Goal: Task Accomplishment & Management: Manage account settings

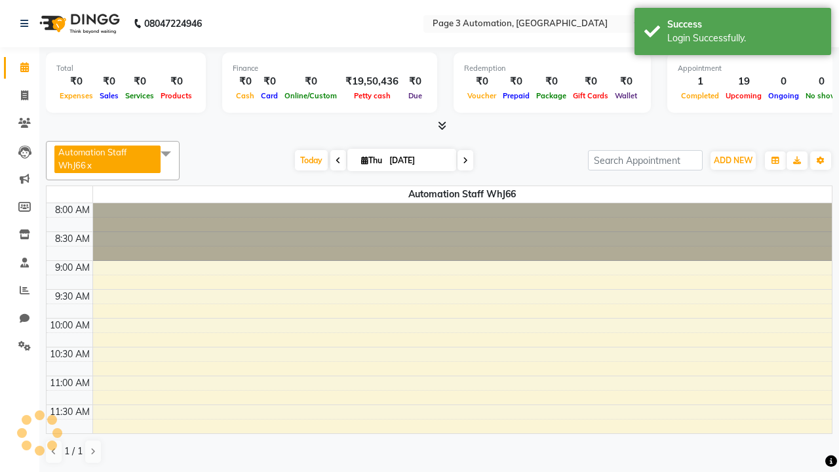
select select "en"
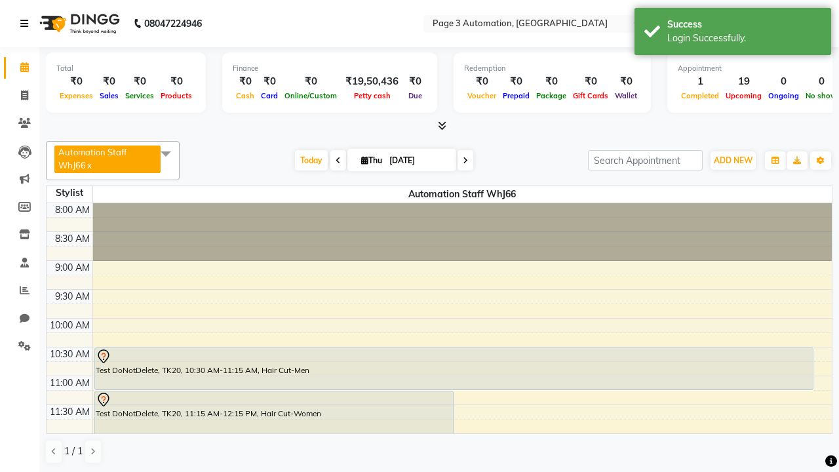
click at [27, 24] on icon at bounding box center [24, 23] width 8 height 9
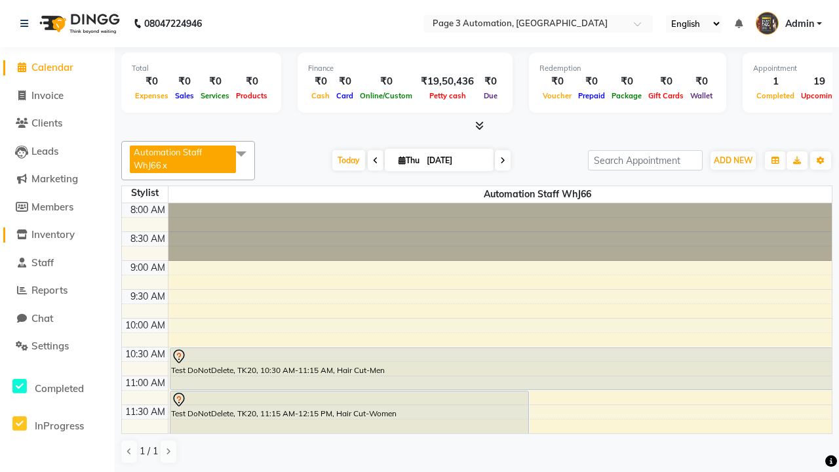
click at [57, 235] on span "Inventory" at bounding box center [52, 234] width 43 height 12
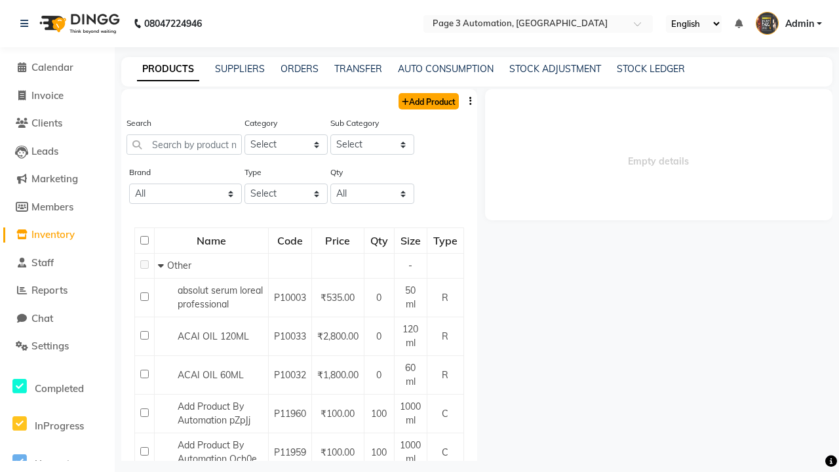
click at [427, 101] on link "Add Product" at bounding box center [429, 101] width 60 height 16
select select "true"
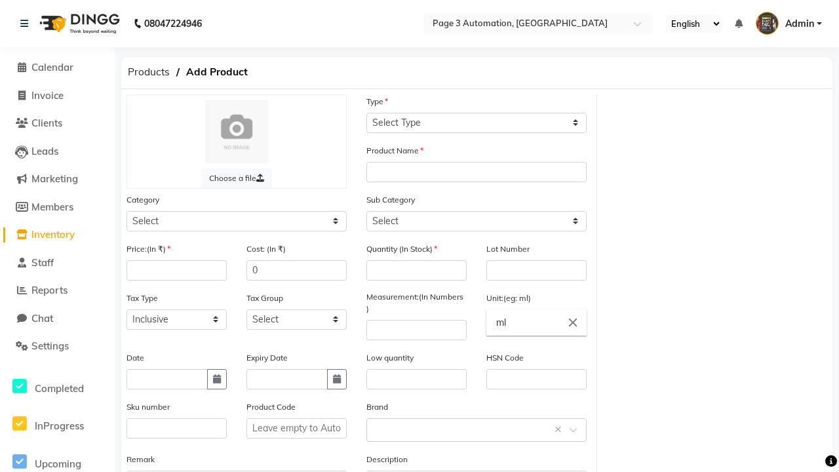
select select "C"
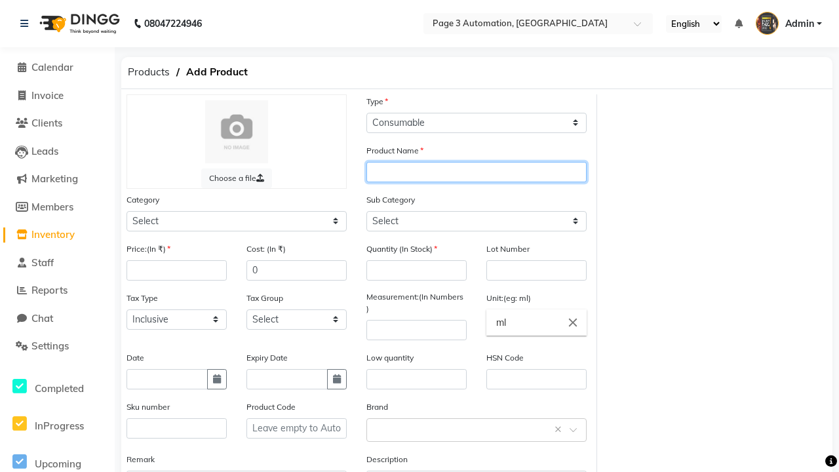
type input "Automation Product tioYe"
select select "41401000"
type input "Automation Product tioYe"
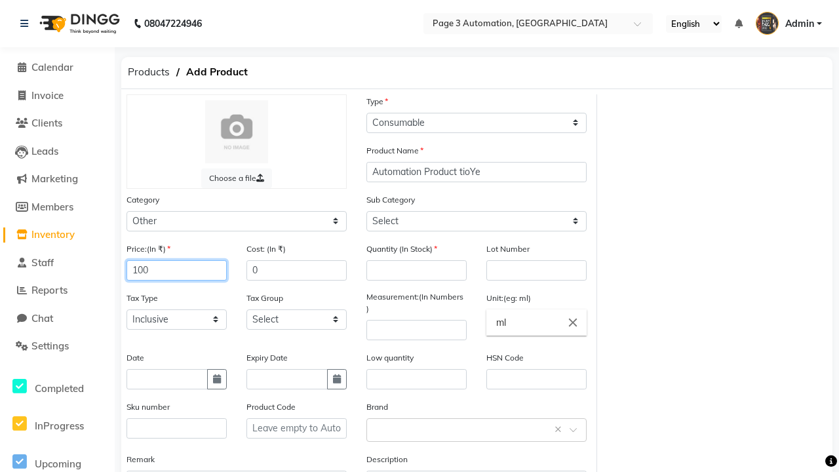
type input "100"
type input "150"
type input "100"
select select "41401002"
type input "100"
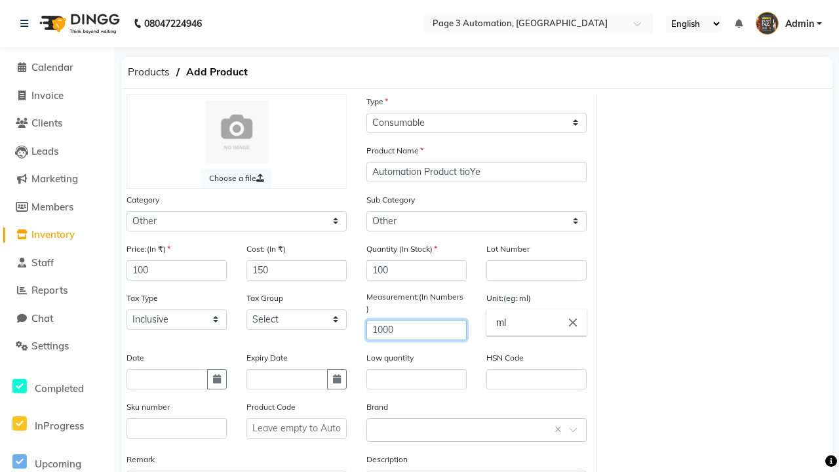
type input "1000"
type textarea "This Product is Created by Automation"
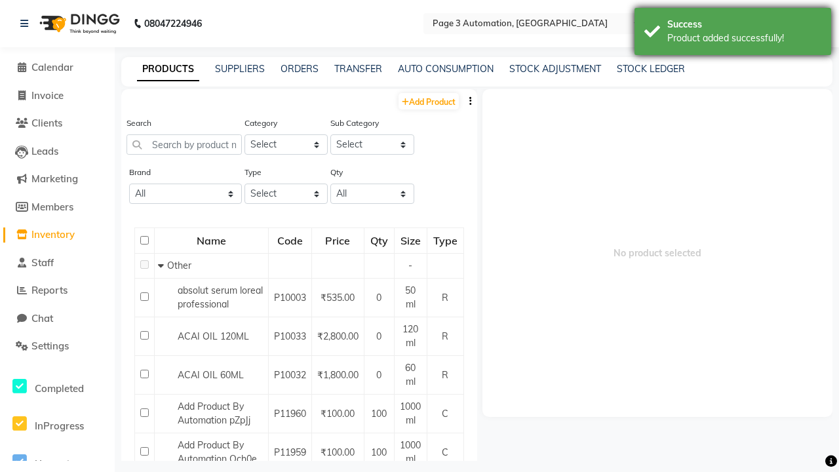
click at [733, 33] on div "Product added successfully!" at bounding box center [744, 38] width 154 height 14
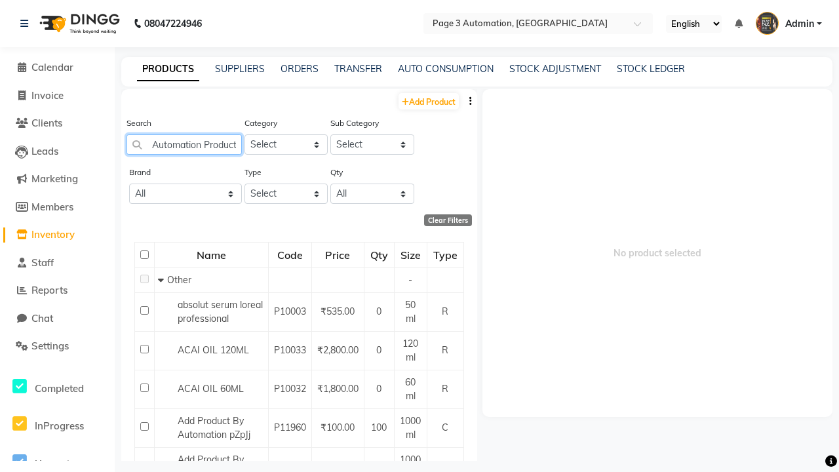
type input "Automation Product tioYe"
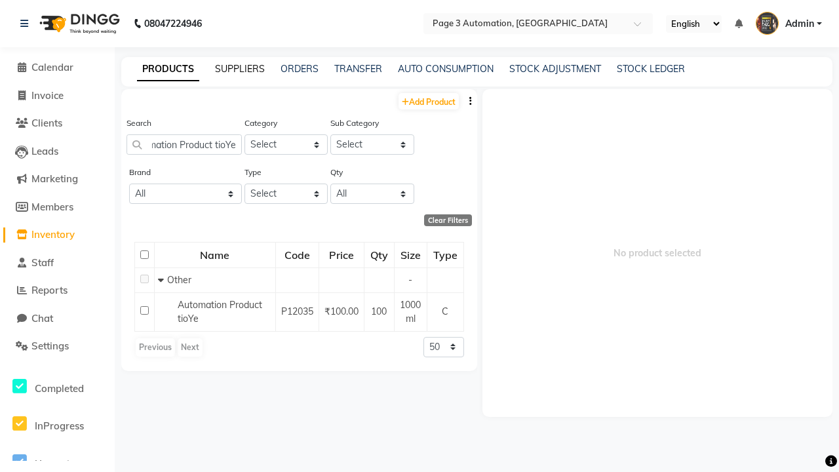
click at [240, 69] on link "SUPPLIERS" at bounding box center [240, 69] width 50 height 12
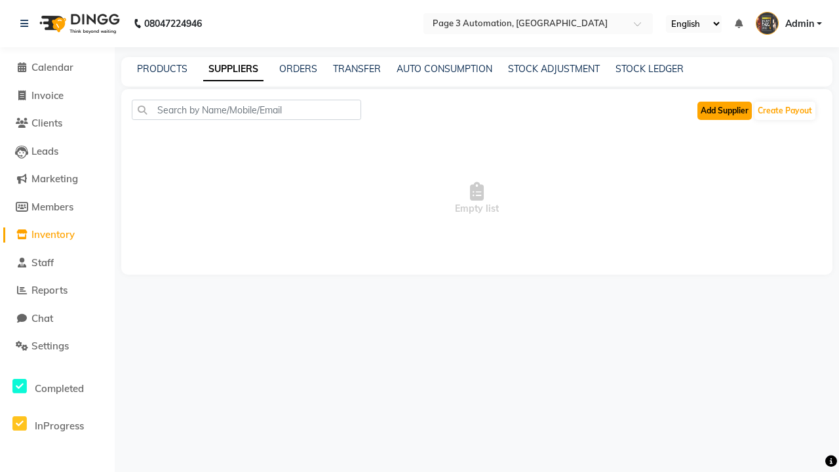
click at [724, 110] on button "Add Supplier" at bounding box center [725, 111] width 54 height 18
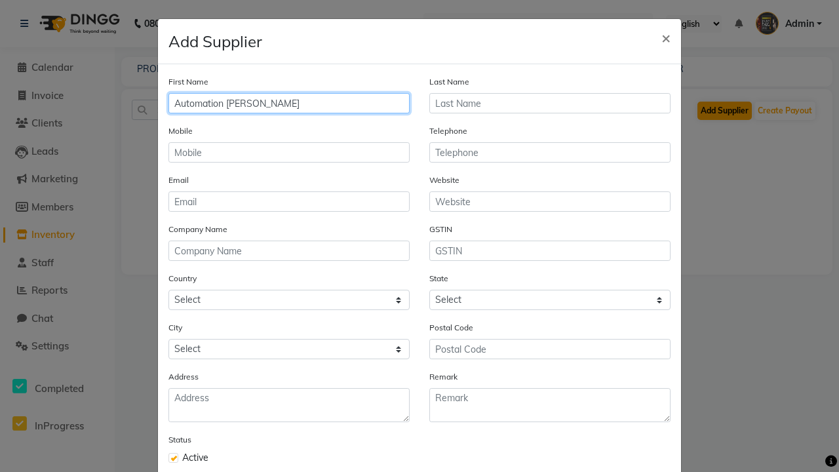
type input "Automation [PERSON_NAME]"
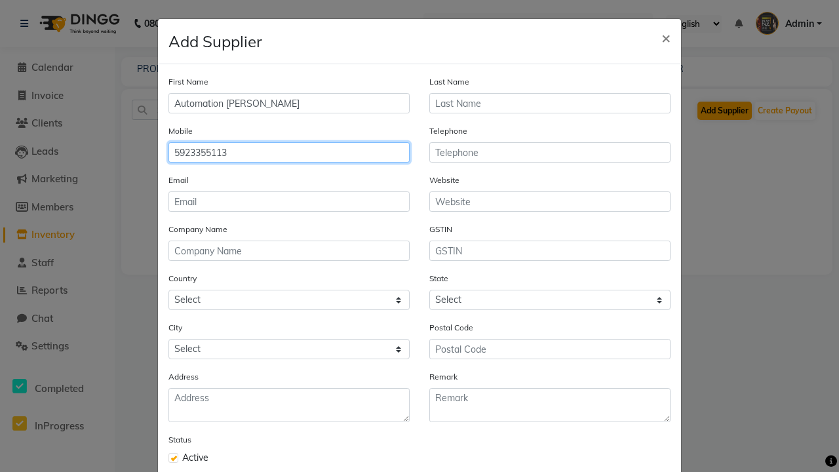
type input "5923355113"
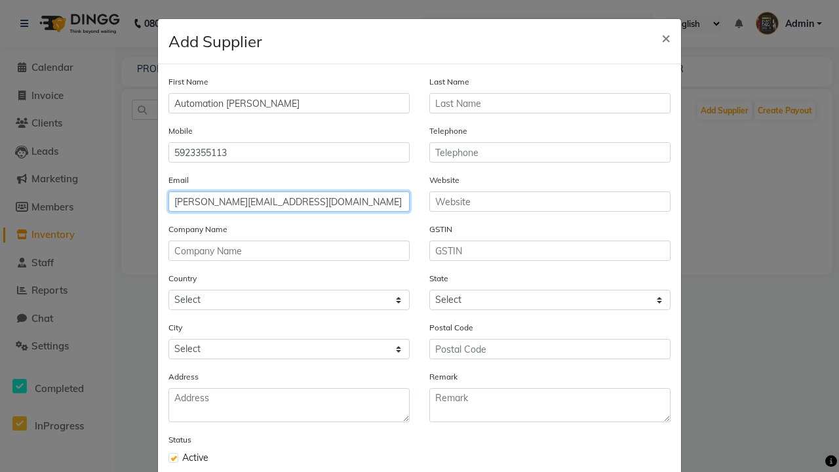
type input "[PERSON_NAME][EMAIL_ADDRESS][DOMAIN_NAME]"
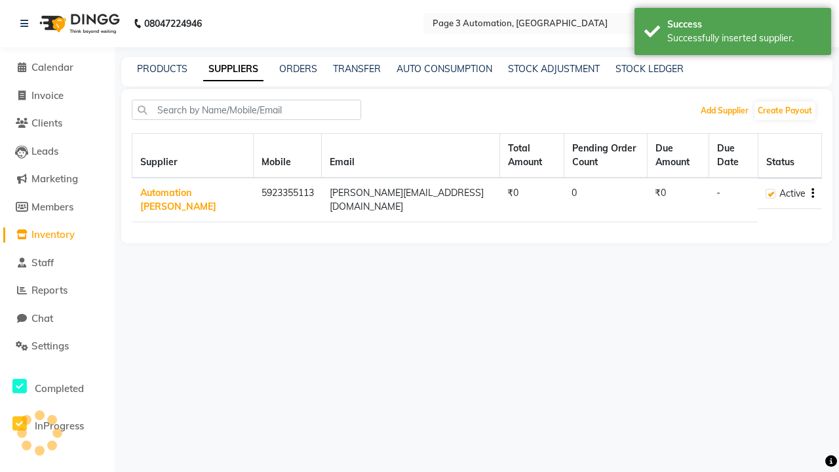
scroll to position [74, 0]
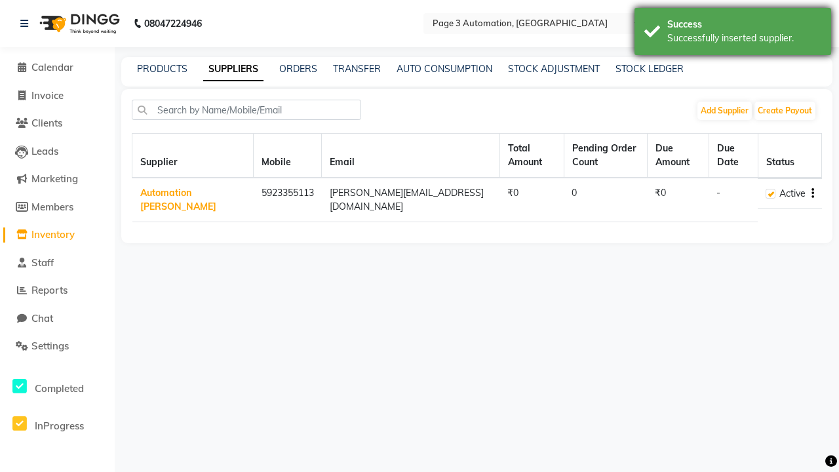
click at [733, 33] on div "Successfully inserted supplier." at bounding box center [744, 38] width 154 height 14
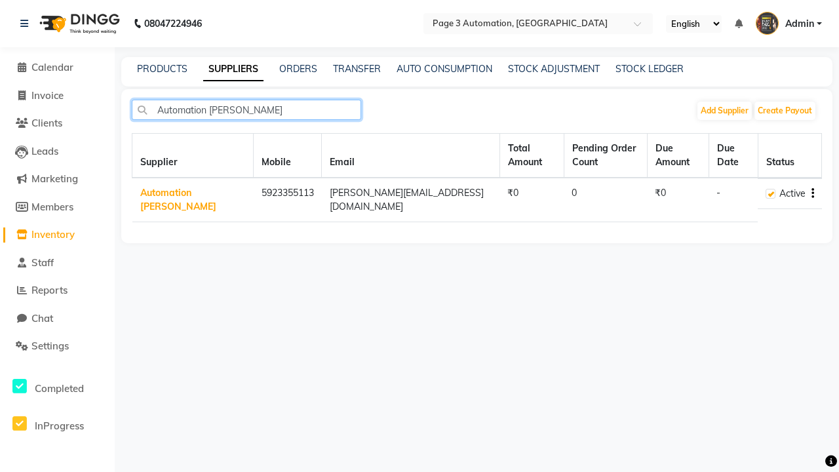
type input "Automation [PERSON_NAME]"
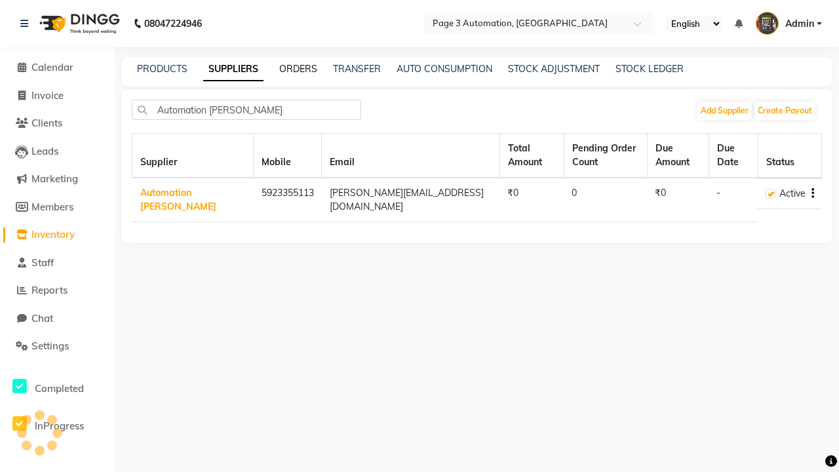
click at [298, 69] on link "ORDERS" at bounding box center [298, 69] width 38 height 12
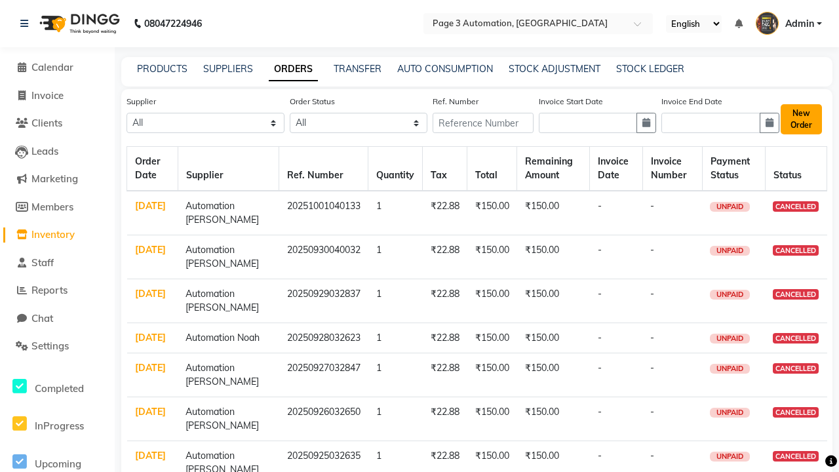
click at [801, 119] on button "New Order" at bounding box center [801, 119] width 41 height 30
select select "true"
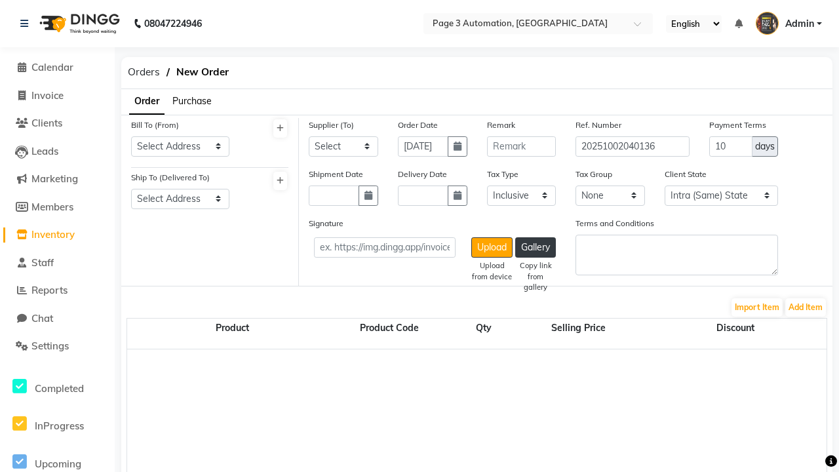
select select "3529"
select select "1325"
select select "1326"
select select "6053"
click at [806, 307] on button "Add Item" at bounding box center [805, 307] width 41 height 18
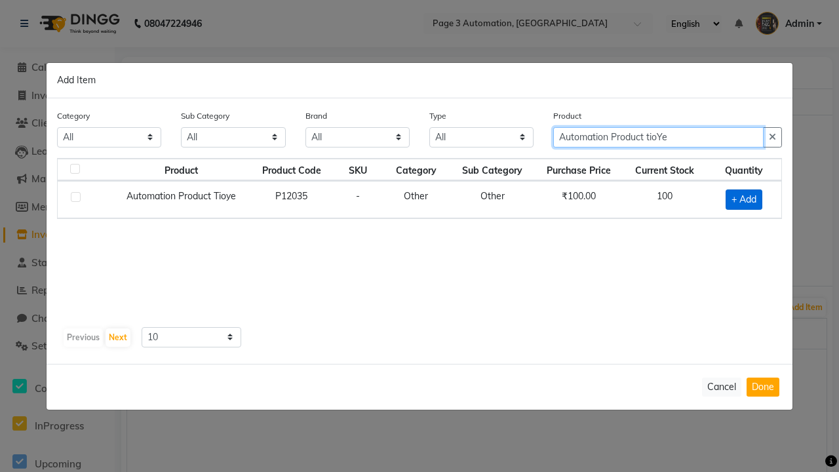
type input "Automation Product tioYe"
click at [744, 199] on span "+ Add" at bounding box center [744, 199] width 37 height 20
checkbox input "true"
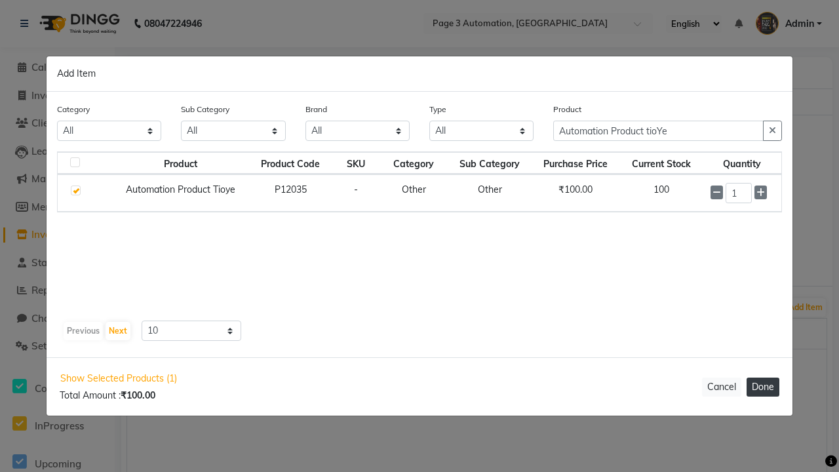
click at [763, 387] on button "Done" at bounding box center [763, 387] width 33 height 19
select select "3529"
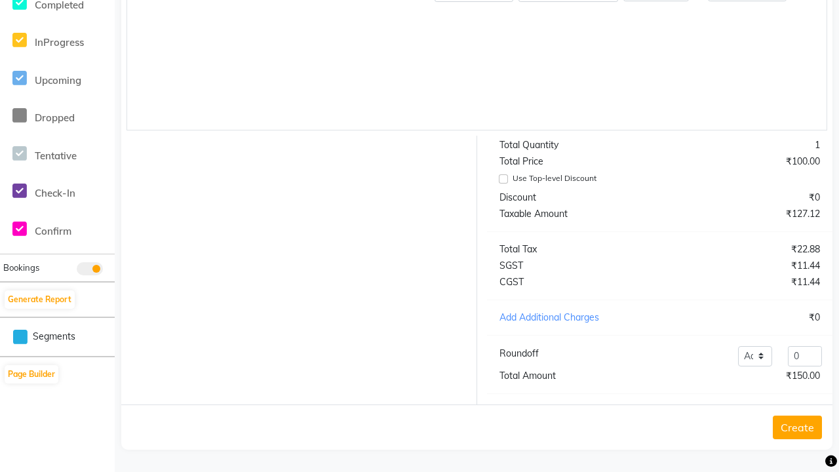
click at [797, 427] on button "Create" at bounding box center [797, 428] width 49 height 24
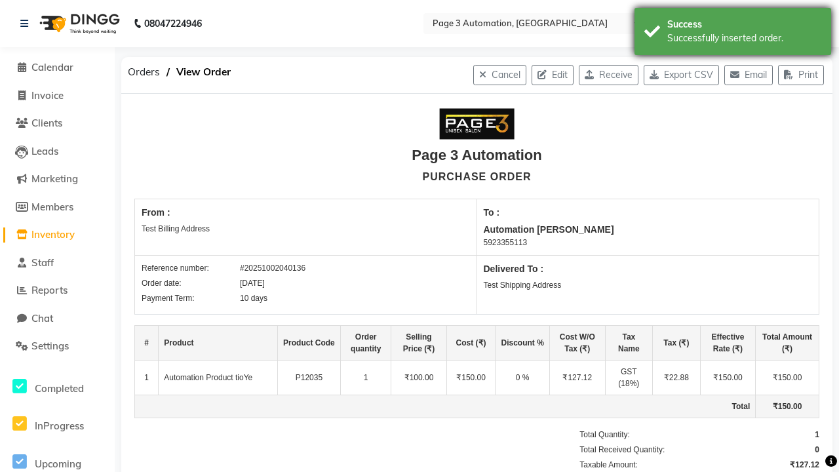
click at [733, 33] on div "Successfully inserted order." at bounding box center [744, 38] width 154 height 14
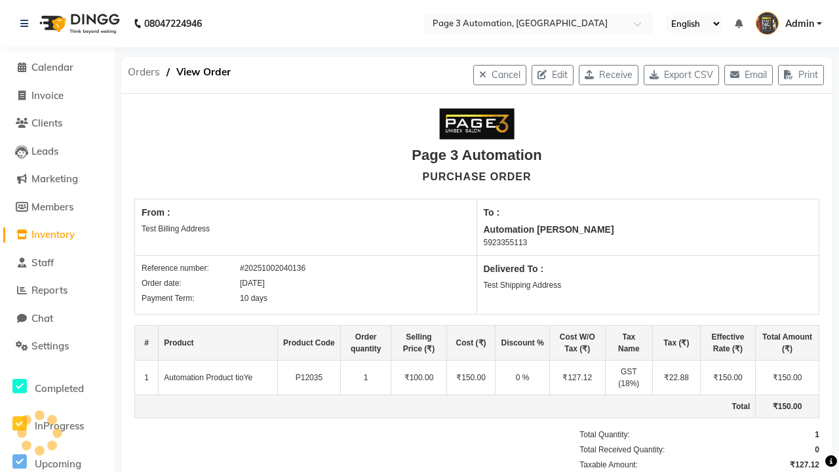
click at [144, 72] on span "Orders" at bounding box center [143, 72] width 45 height 24
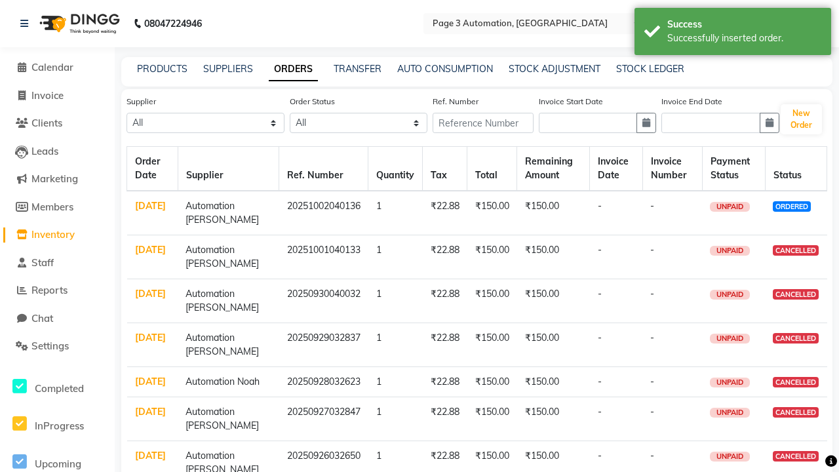
select select "6053"
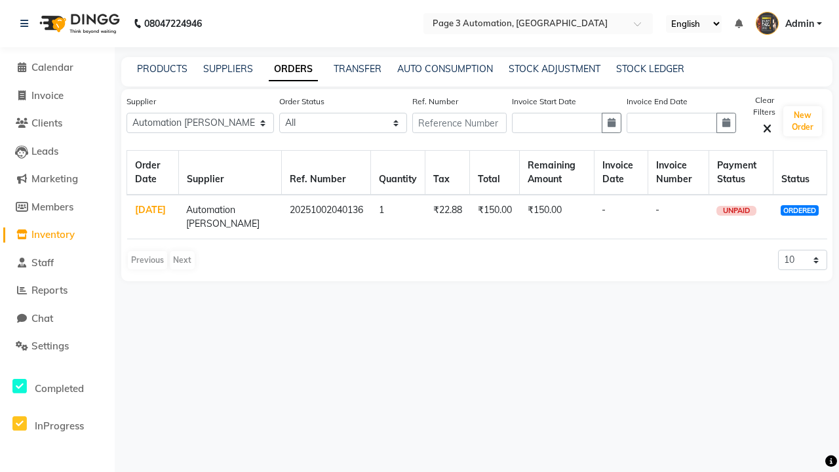
click at [293, 69] on link "ORDERS" at bounding box center [293, 70] width 49 height 24
click at [150, 210] on link "[DATE]" at bounding box center [150, 210] width 31 height 12
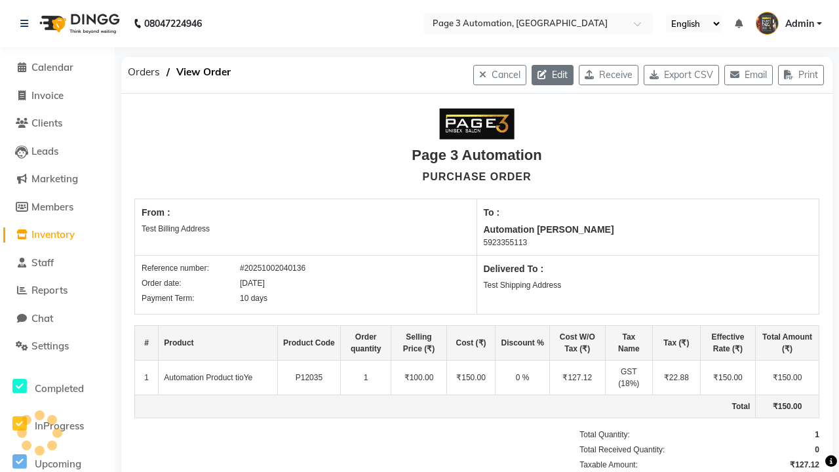
click at [538, 75] on icon "button" at bounding box center [545, 74] width 14 height 9
select select "1325"
select select "1326"
select select "6053"
select select "true"
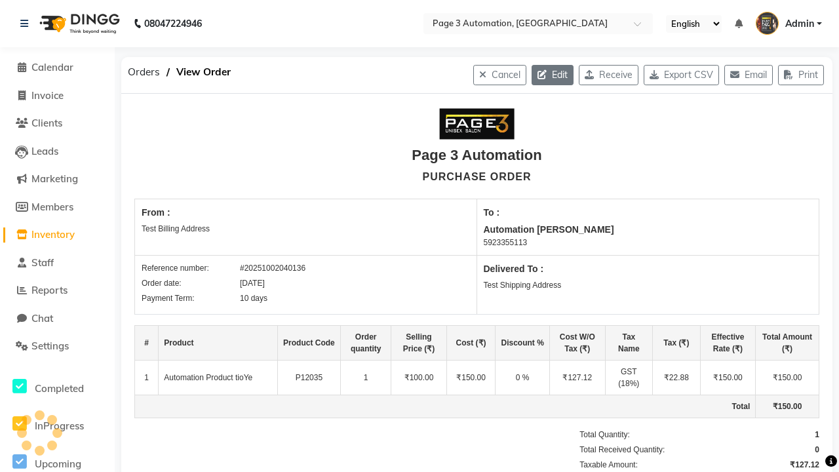
select select "3529"
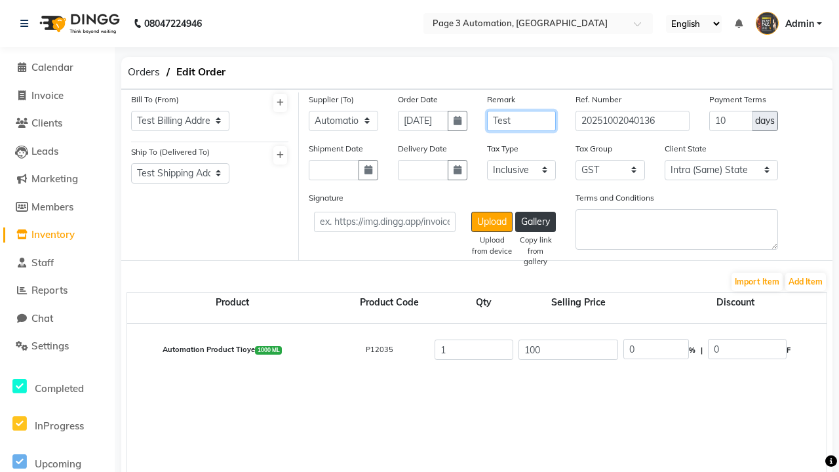
type input "Test"
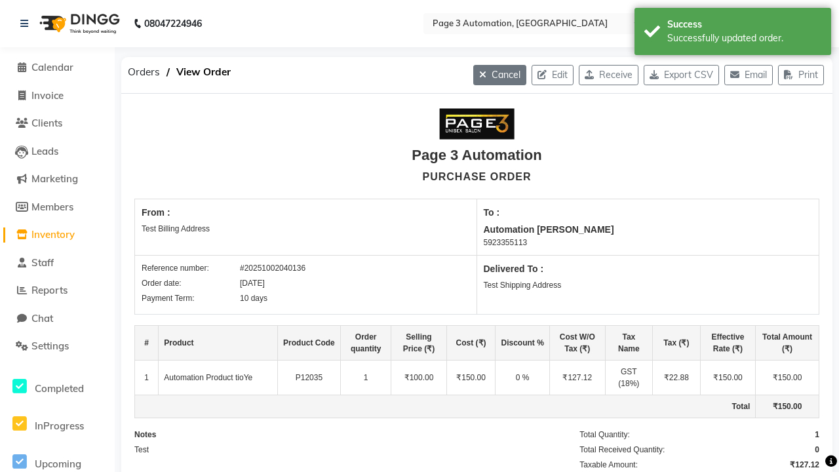
click at [733, 33] on div "Successfully updated order." at bounding box center [744, 38] width 154 height 14
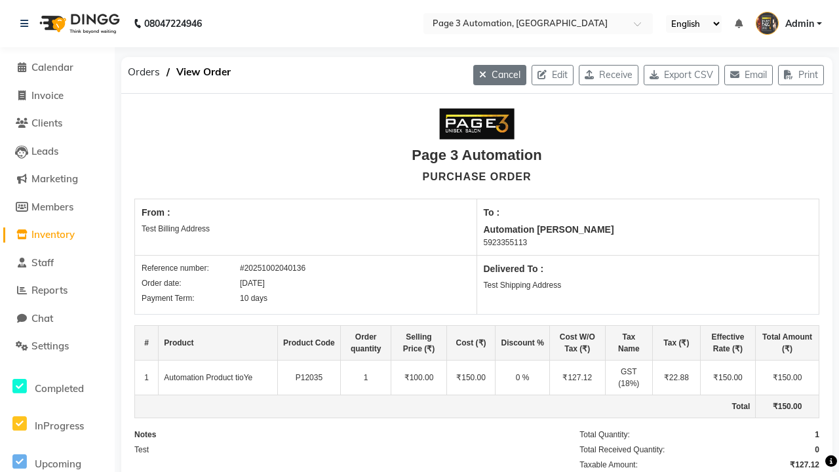
click at [485, 75] on button "Cancel" at bounding box center [499, 75] width 53 height 20
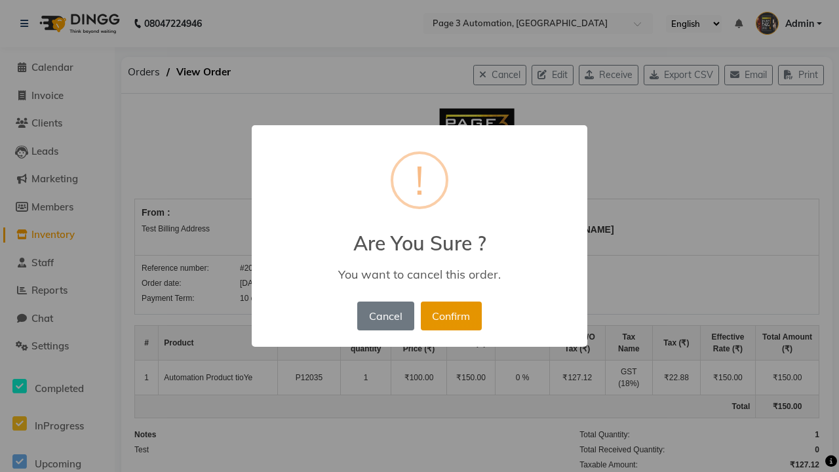
click at [451, 315] on button "Confirm" at bounding box center [451, 316] width 61 height 29
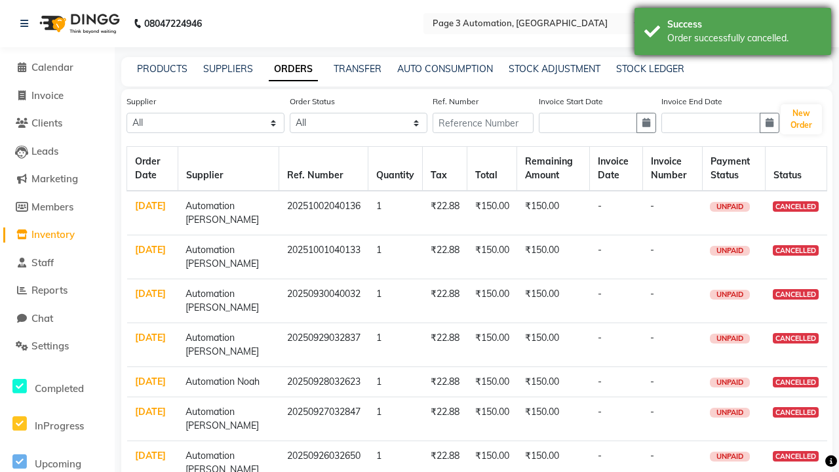
click at [733, 33] on div "Order successfully cancelled." at bounding box center [744, 38] width 154 height 14
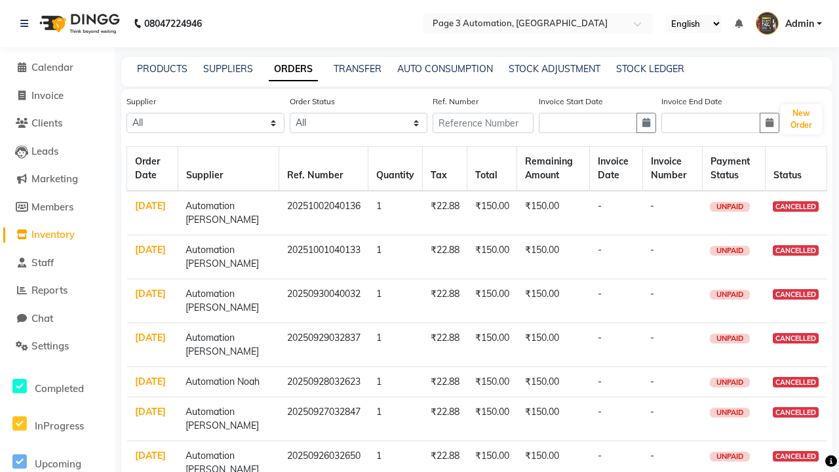
select select "6053"
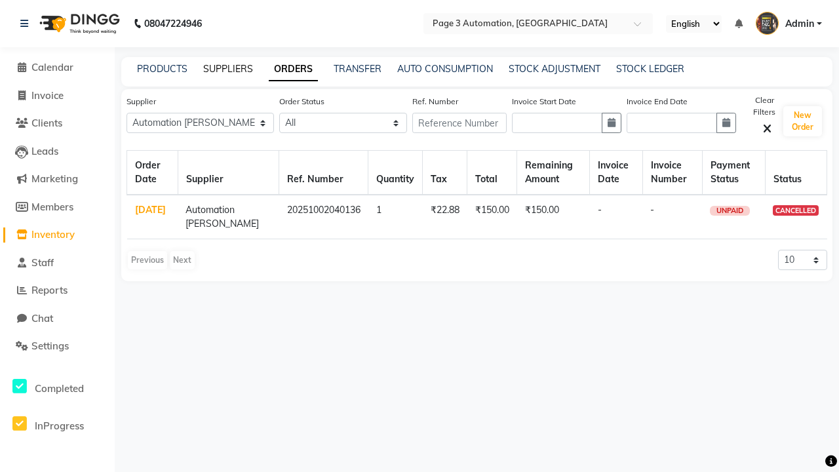
click at [228, 69] on link "SUPPLIERS" at bounding box center [228, 69] width 50 height 12
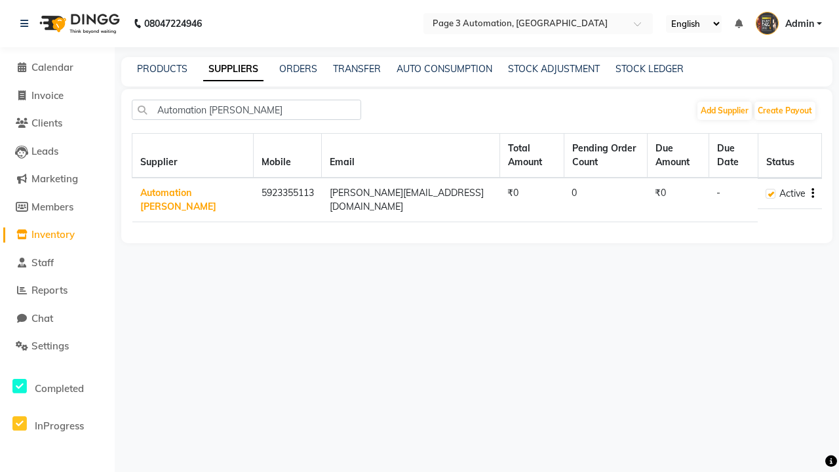
type input "Automation [PERSON_NAME]"
click at [759, 172] on div "Delete" at bounding box center [759, 172] width 67 height 16
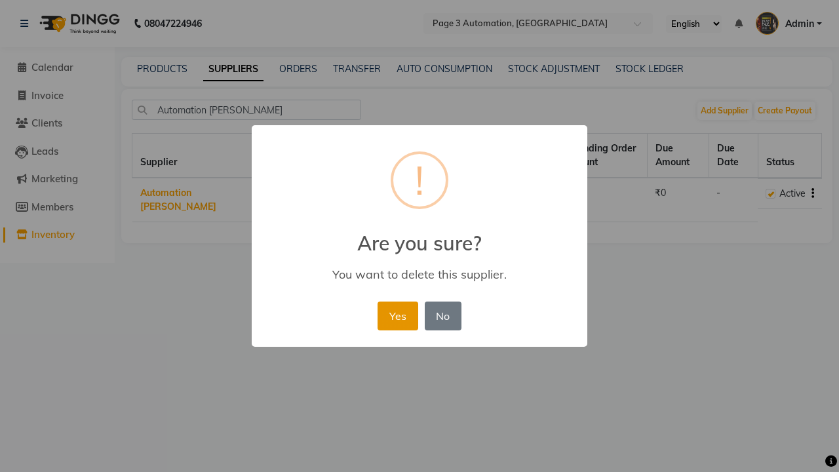
click at [397, 315] on button "Yes" at bounding box center [398, 316] width 40 height 29
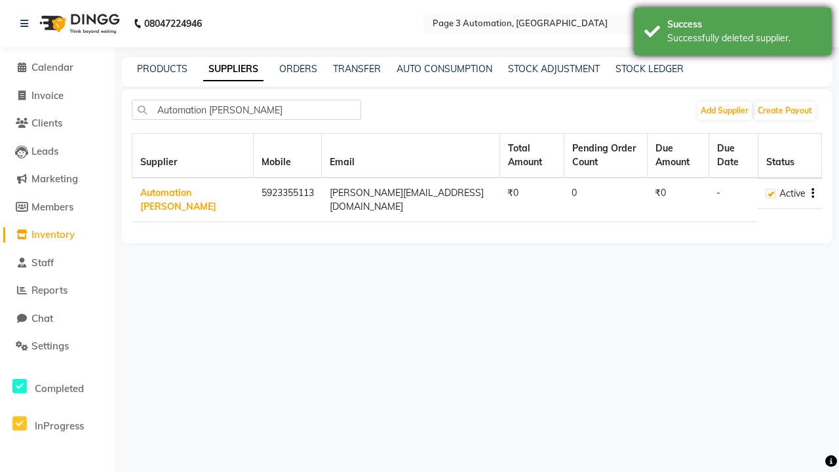
click at [733, 33] on div "Successfully deleted supplier." at bounding box center [744, 38] width 154 height 14
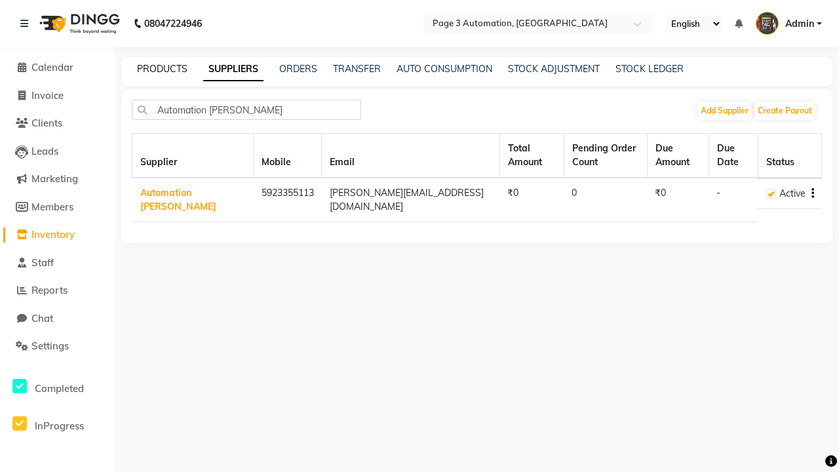
click at [162, 69] on link "PRODUCTS" at bounding box center [162, 69] width 50 height 12
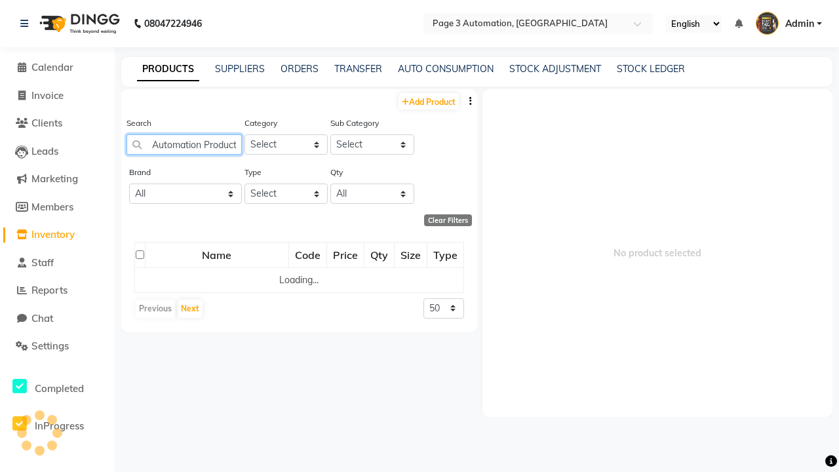
scroll to position [0, 24]
type input "Automation Product tioYe"
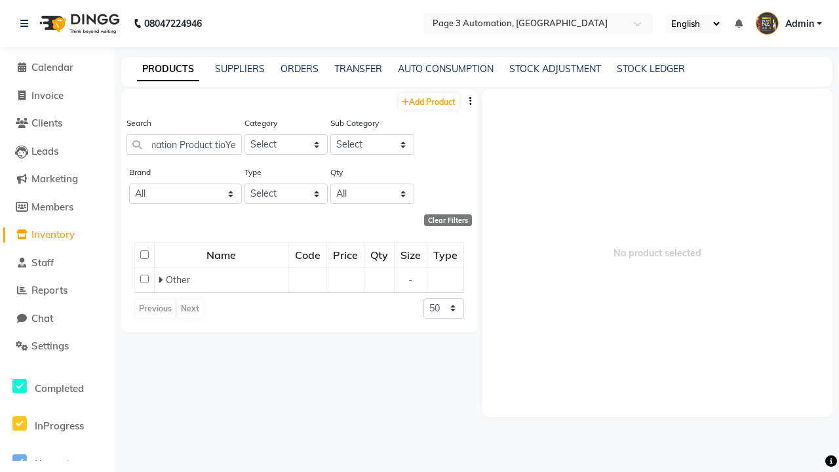
select select
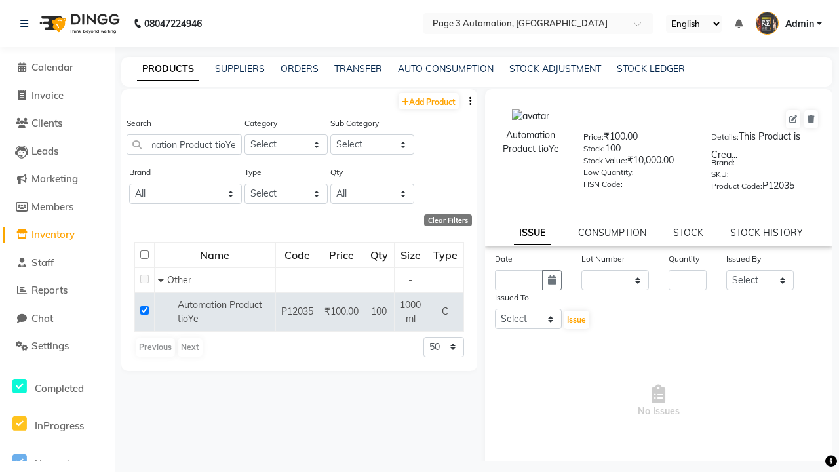
scroll to position [0, 0]
click at [811, 119] on icon at bounding box center [811, 119] width 7 height 8
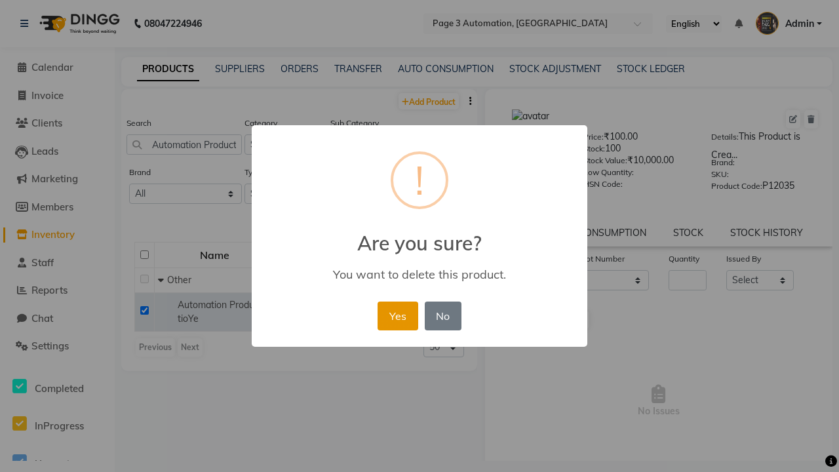
click at [397, 315] on button "Yes" at bounding box center [398, 316] width 40 height 29
